Goal: Transaction & Acquisition: Register for event/course

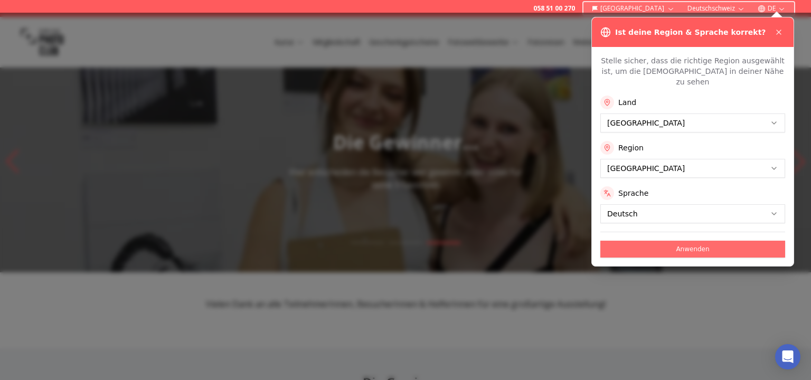
click at [688, 243] on button "Anwenden" at bounding box center [692, 249] width 185 height 17
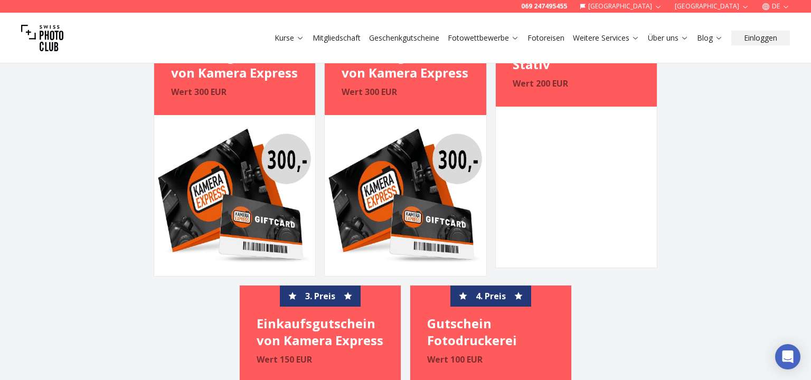
scroll to position [1287, 0]
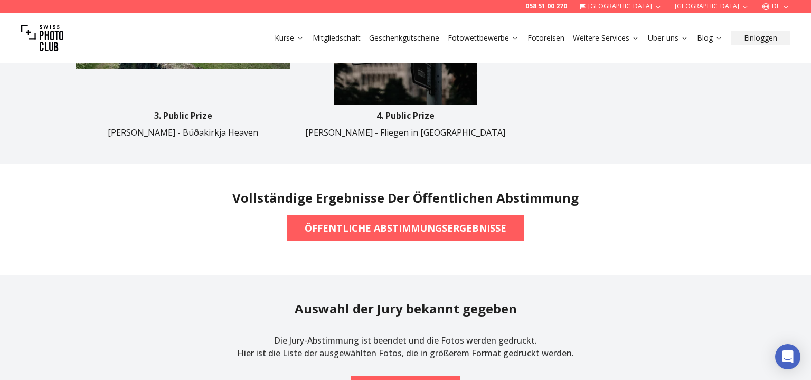
scroll to position [833, 0]
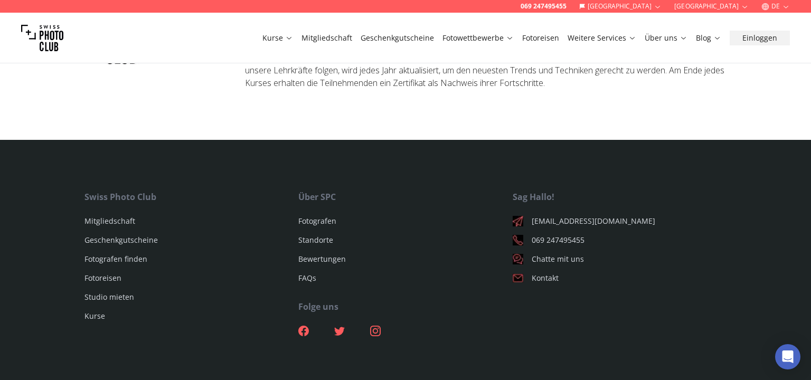
scroll to position [3702, 0]
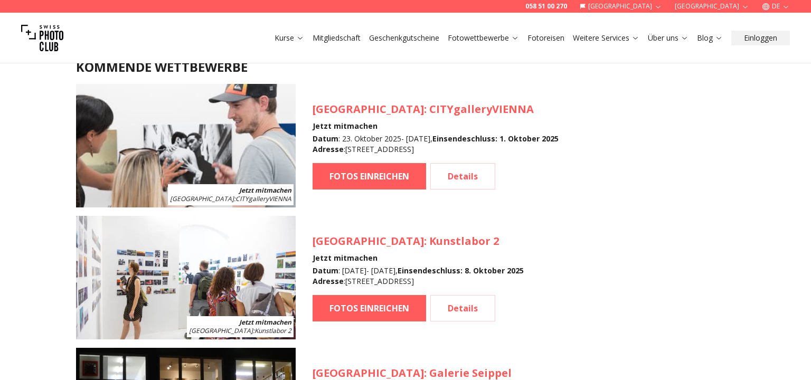
scroll to position [993, 0]
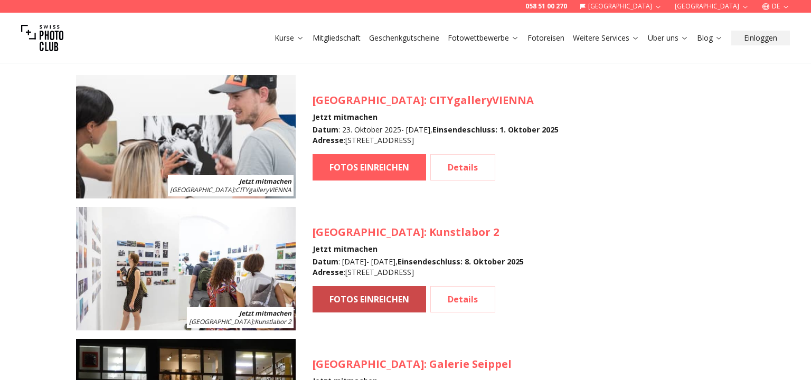
click at [368, 299] on link "FOTOS EINREICHEN" at bounding box center [370, 299] width 114 height 26
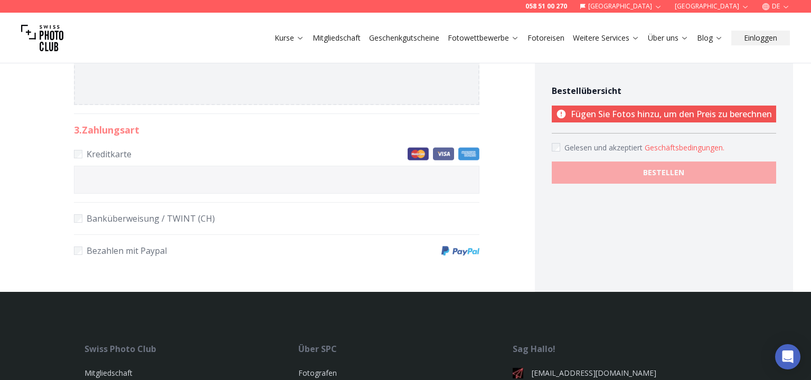
scroll to position [609, 0]
